Goal: Navigation & Orientation: Go to known website

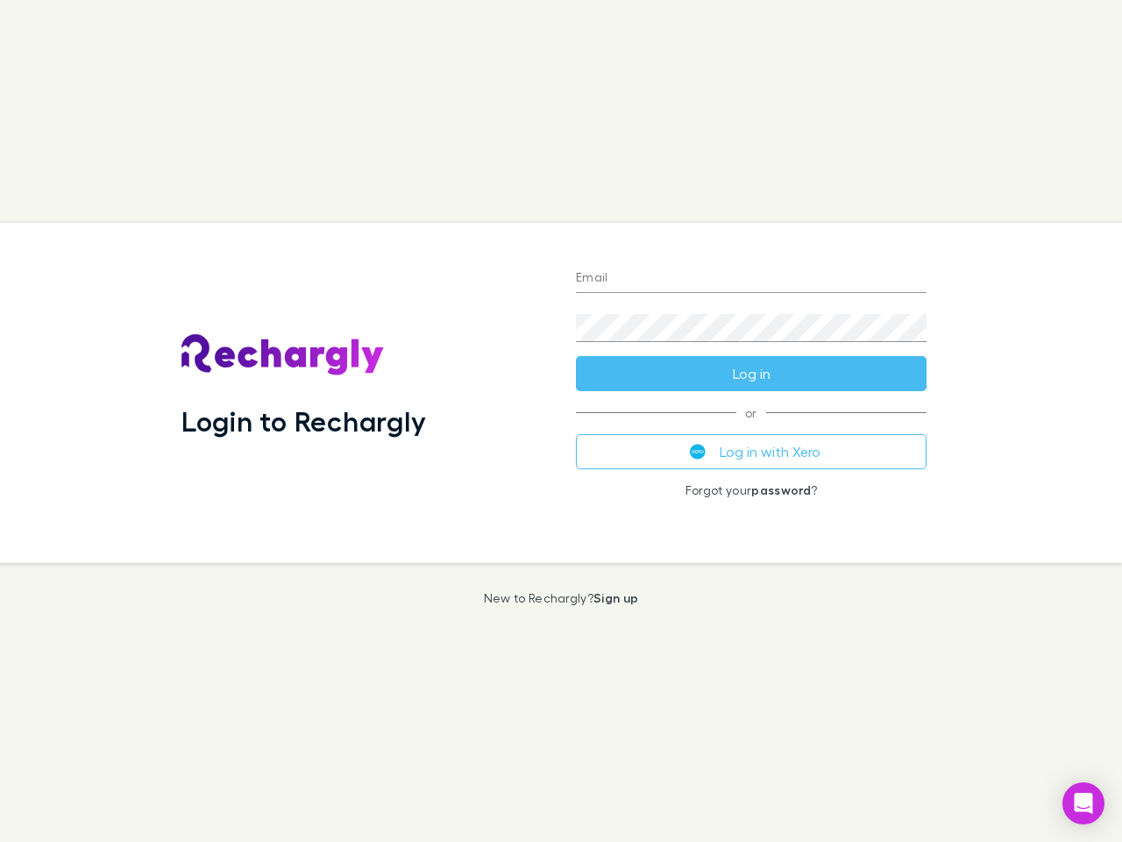
click at [561, 421] on div "Login to Rechargly" at bounding box center [364, 393] width 395 height 340
click at [751, 279] on input "Email" at bounding box center [751, 279] width 351 height 28
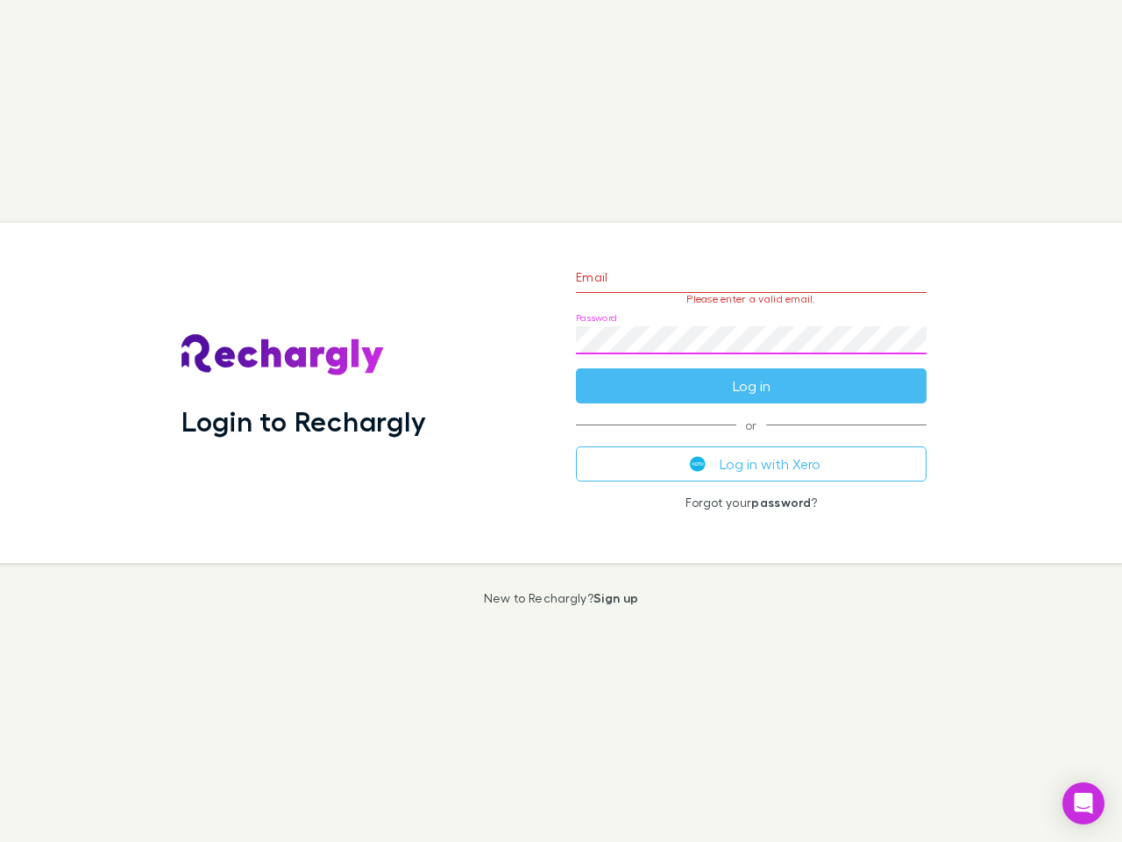
click at [751, 374] on form "Email Please enter a valid email. Password Log in" at bounding box center [751, 327] width 351 height 153
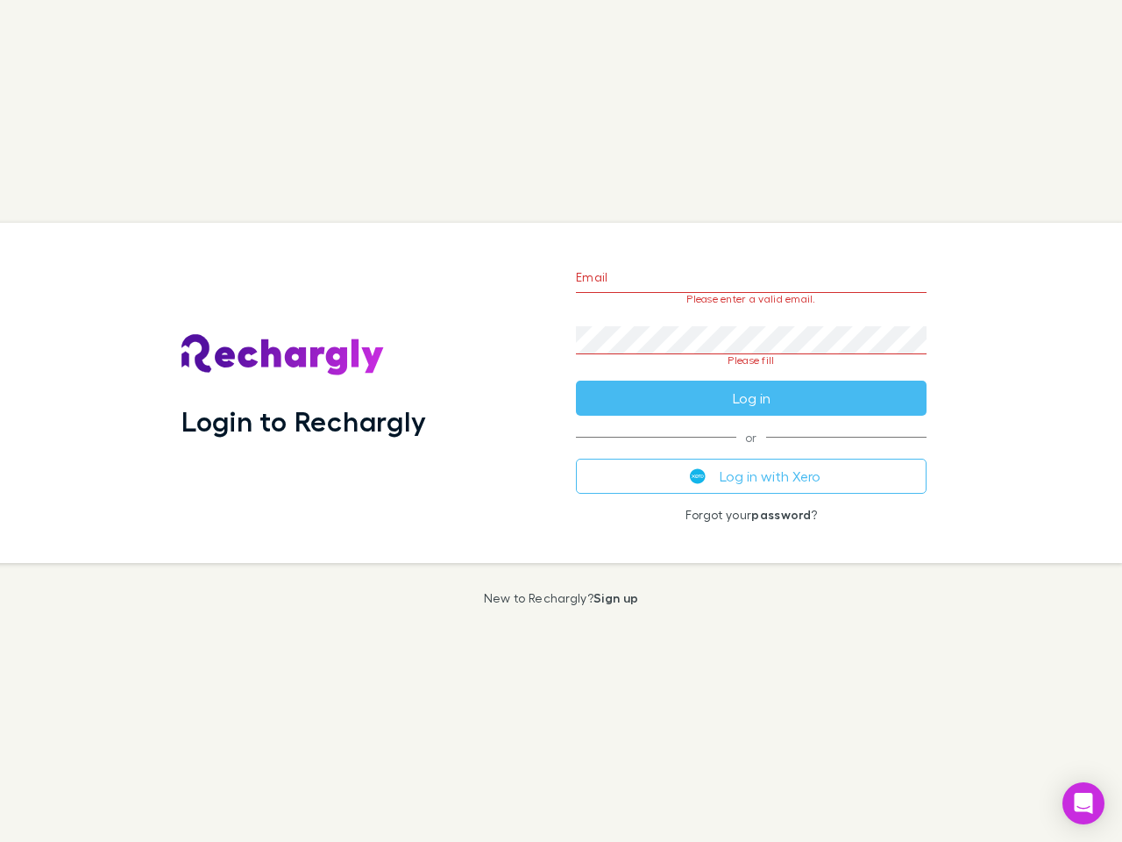
click at [751, 452] on div "Email Please enter a valid email. Password Please fill Log in or Log in with Xe…" at bounding box center [751, 393] width 379 height 340
click at [1084, 803] on icon "Open Intercom Messenger" at bounding box center [1084, 803] width 18 height 21
